Goal: Navigation & Orientation: Understand site structure

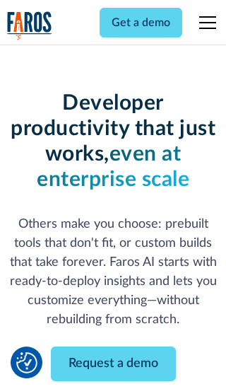
scroll to position [170, 0]
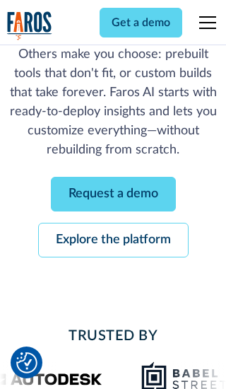
click at [113, 194] on link "Request a demo" at bounding box center [113, 194] width 125 height 35
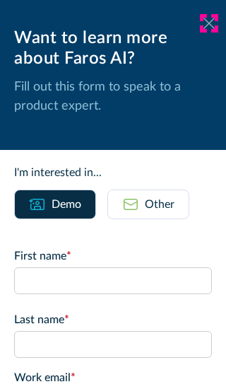
click at [209, 23] on icon at bounding box center [209, 23] width 11 height 11
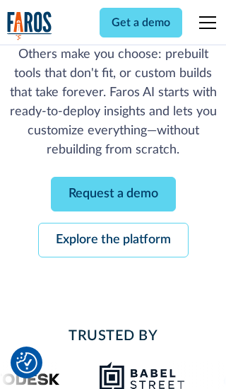
scroll to position [216, 0]
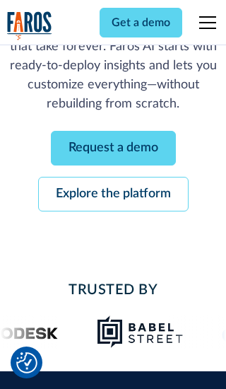
click at [113, 194] on link "Explore the platform" at bounding box center [113, 194] width 151 height 35
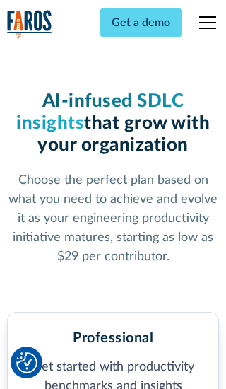
scroll to position [2193, 0]
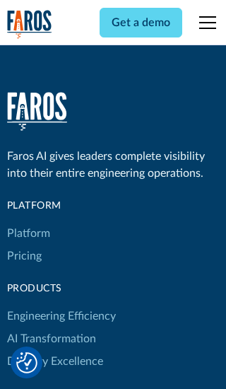
click at [28, 222] on link "Platform" at bounding box center [28, 233] width 43 height 23
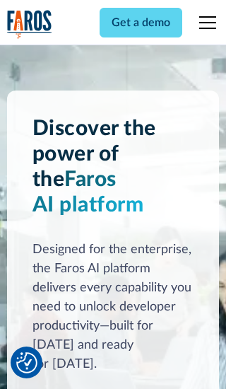
scroll to position [11082, 0]
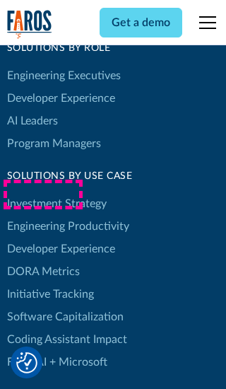
scroll to position [8747, 0]
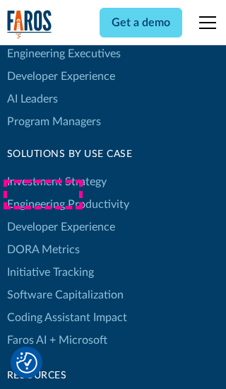
click at [42, 238] on link "DORA Metrics" at bounding box center [43, 249] width 73 height 23
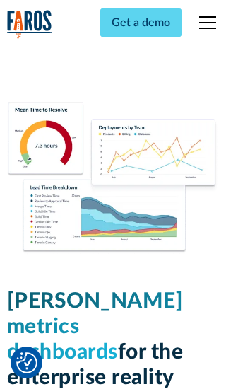
scroll to position [6195, 0]
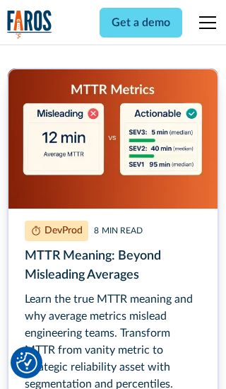
scroll to position [6400, 0]
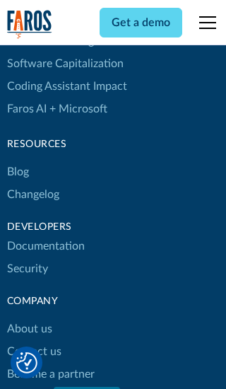
click at [33, 195] on link "Changelog" at bounding box center [33, 194] width 52 height 23
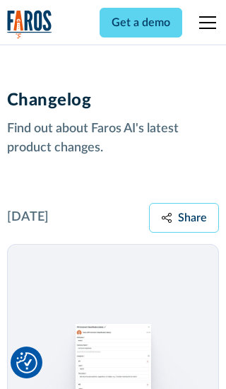
scroll to position [17090, 0]
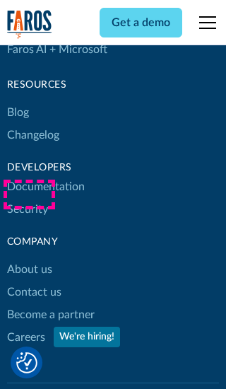
click at [29, 258] on link "About us" at bounding box center [29, 269] width 45 height 23
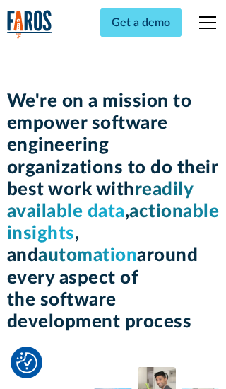
scroll to position [4857, 0]
